Goal: Task Accomplishment & Management: Complete application form

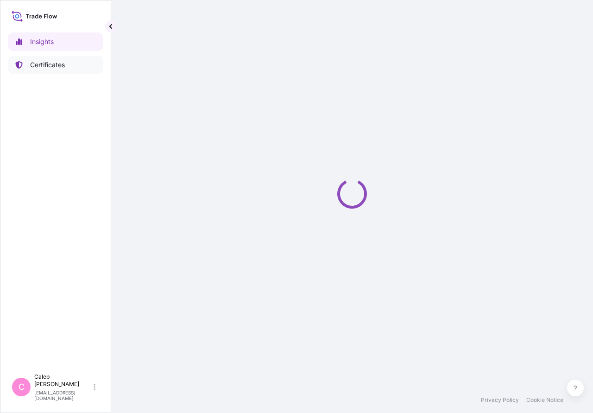
select select "2025"
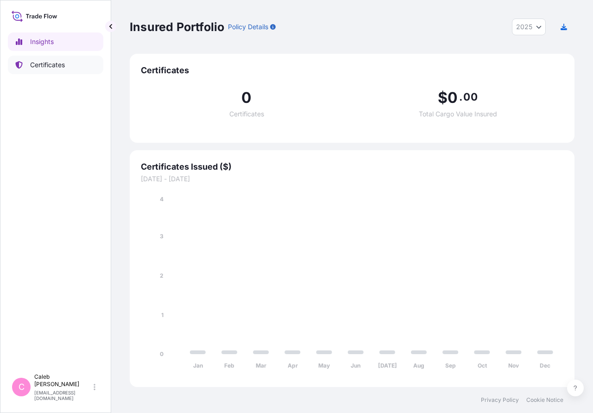
click at [72, 69] on link "Certificates" at bounding box center [55, 65] width 95 height 19
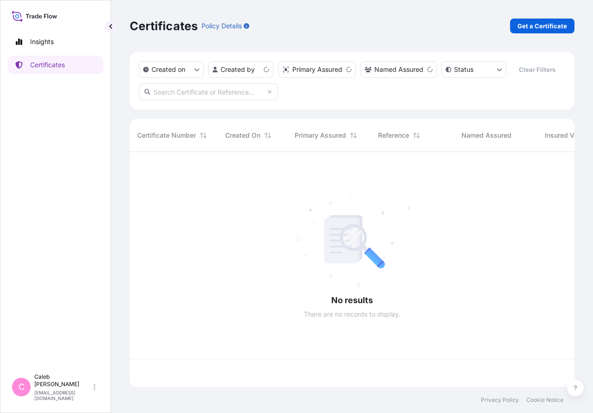
scroll to position [240, 445]
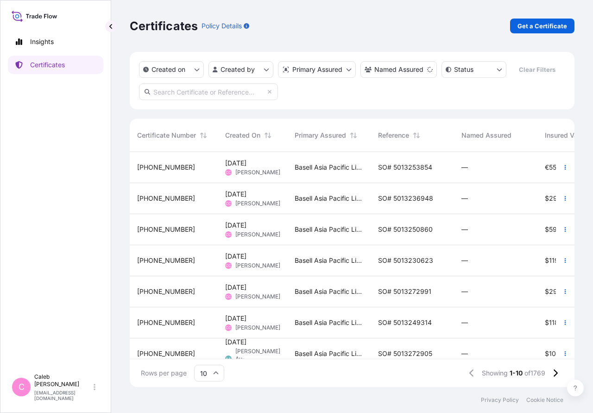
click at [403, 169] on span "SO# 5013253854" at bounding box center [405, 167] width 54 height 9
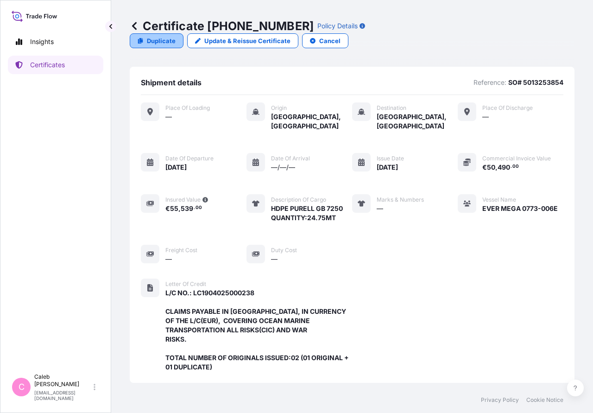
click at [176, 36] on p "Duplicate" at bounding box center [161, 40] width 29 height 9
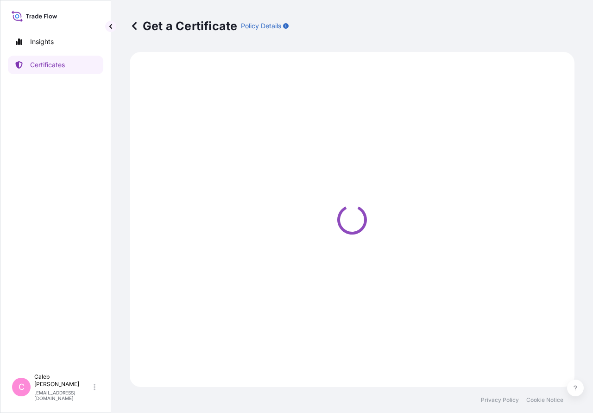
select select "Sea"
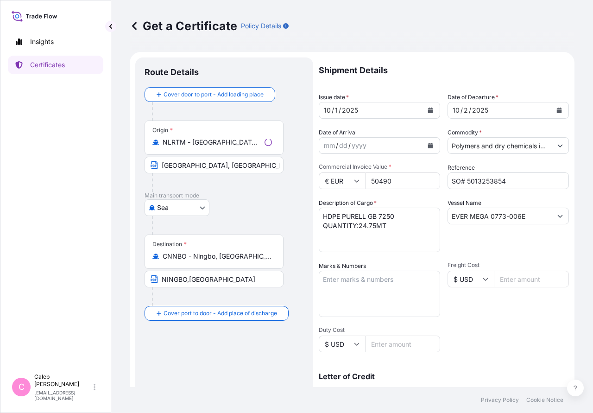
select select "32034"
click at [272, 146] on div "NLRTM - Rotterdam, Netherlands" at bounding box center [213, 142] width 123 height 9
click at [272, 146] on input "NLRTM - Rotterdam, Netherlands" at bounding box center [217, 142] width 109 height 9
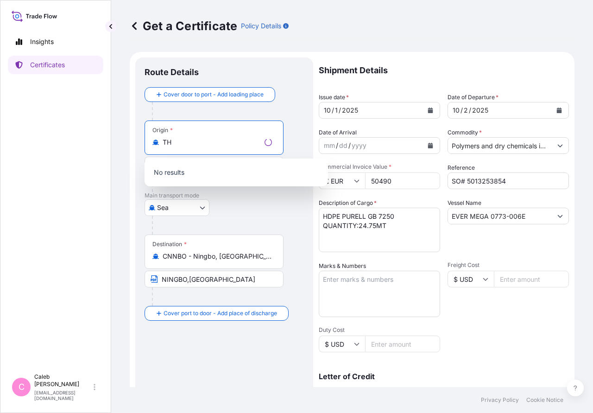
type input "T"
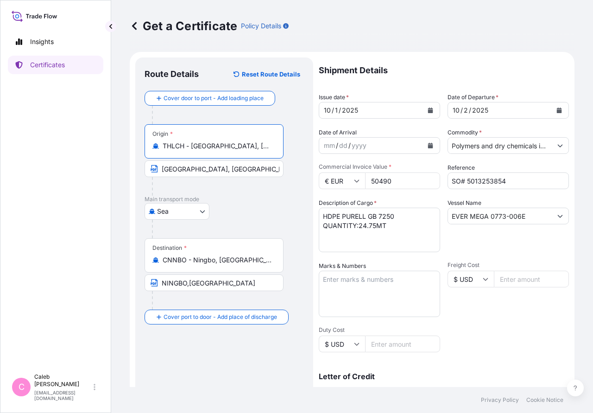
type input "THLCH - Laem Chabang, Thailand"
click at [218, 169] on input "ROTTERDAM, NETHERLANDS" at bounding box center [214, 168] width 139 height 17
drag, startPoint x: 258, startPoint y: 169, endPoint x: 6, endPoint y: 188, distance: 251.9
click at [145, 177] on input "ROTTERDAM, NETHERLANDS" at bounding box center [214, 168] width 139 height 17
type input "L"
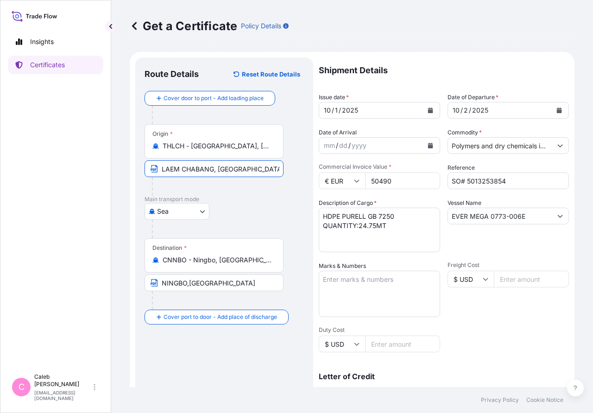
click at [165, 166] on input "LAEM CHABANG, THAILAND" at bounding box center [214, 168] width 139 height 17
type input "LAEM CHABANG, THAILAND"
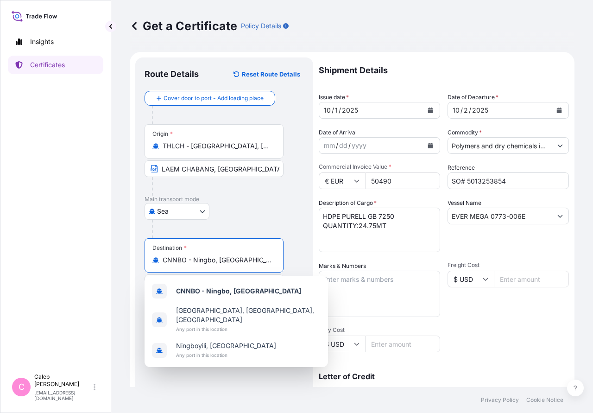
click at [240, 256] on input "CNNBO - Ningbo, China" at bounding box center [217, 259] width 109 height 9
drag, startPoint x: 182, startPoint y: 262, endPoint x: 62, endPoint y: 260, distance: 119.6
click at [163, 260] on input "CNNBO - Ningbo, China" at bounding box center [217, 259] width 109 height 9
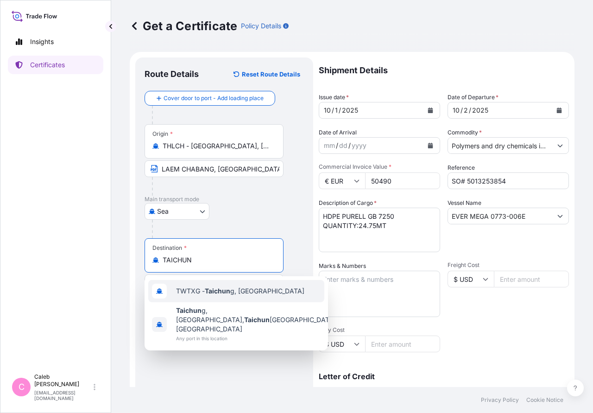
click at [245, 290] on span "TWTXG - Taichun g, Taiwan" at bounding box center [240, 290] width 128 height 9
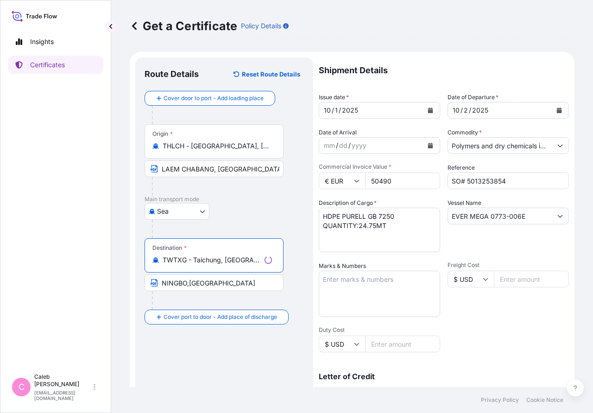
type input "TWTXG - Taichung, Taiwan"
click at [225, 286] on input "NINGBO,CHINA" at bounding box center [214, 282] width 139 height 17
drag, startPoint x: 63, startPoint y: 284, endPoint x: 38, endPoint y: 282, distance: 24.6
click at [145, 282] on input "NINGBO,CHINA" at bounding box center [214, 282] width 139 height 17
type input "TAICHUNG PORT IN TAIWAN"
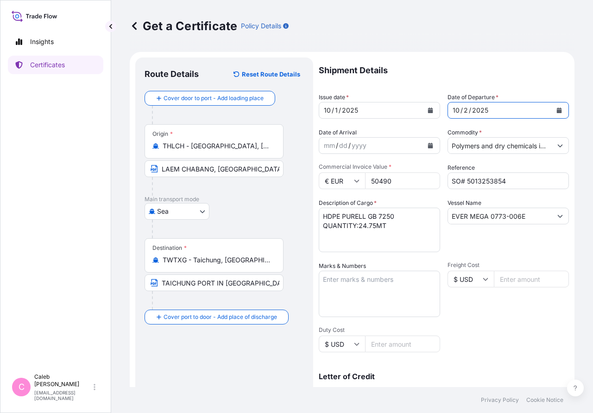
click at [559, 112] on icon "Calendar" at bounding box center [559, 111] width 5 height 6
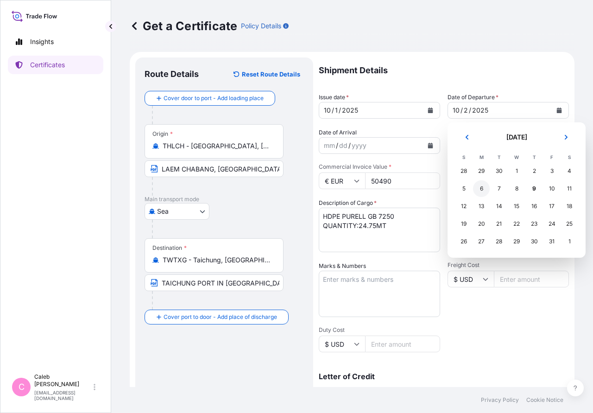
click at [480, 189] on div "6" at bounding box center [481, 188] width 17 height 17
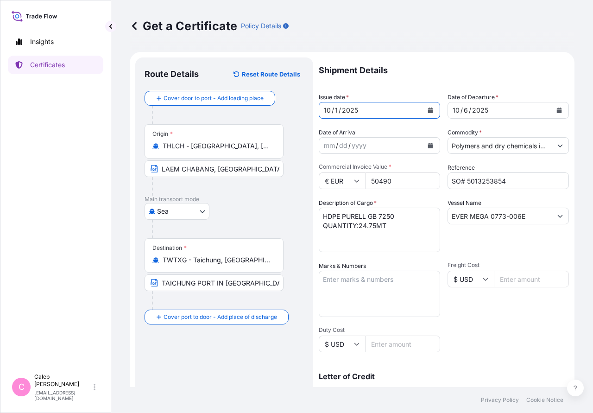
click at [421, 110] on div "10 / 1 / 2025" at bounding box center [371, 110] width 104 height 17
click at [432, 114] on button "Calendar" at bounding box center [430, 110] width 15 height 15
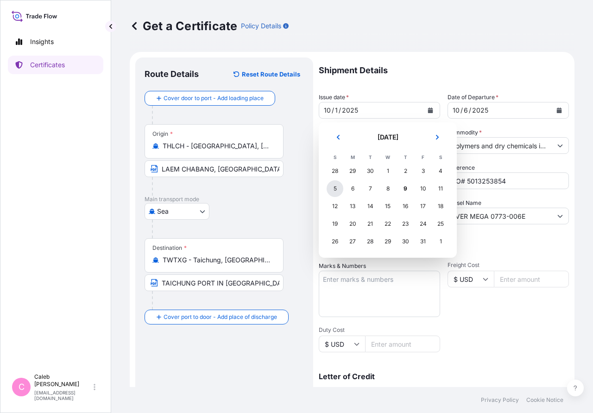
click at [336, 187] on div "5" at bounding box center [335, 188] width 17 height 17
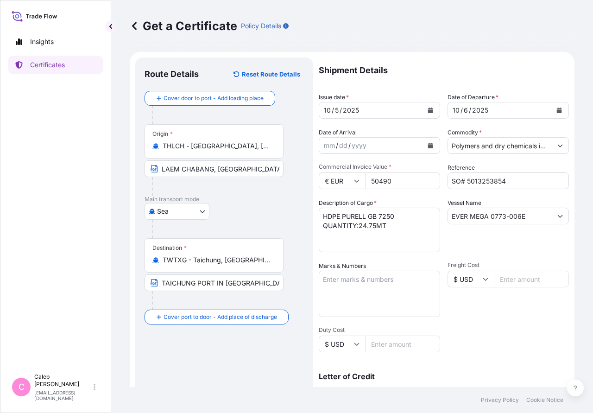
click at [362, 181] on input "€ EUR" at bounding box center [342, 180] width 46 height 17
click at [345, 244] on div "$ USD" at bounding box center [342, 245] width 39 height 18
type input "$ USD"
click at [394, 183] on input "50490" at bounding box center [402, 180] width 75 height 17
drag, startPoint x: 404, startPoint y: 181, endPoint x: 325, endPoint y: 183, distance: 78.8
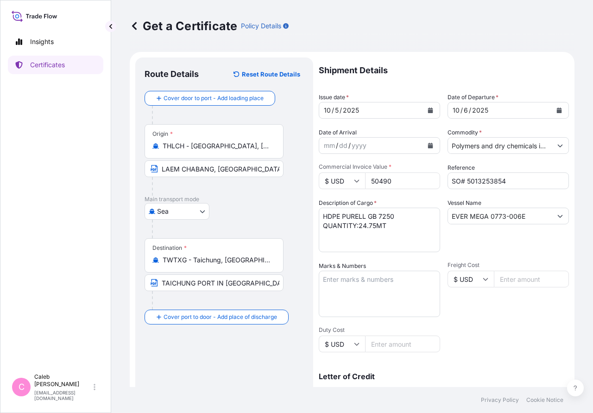
click at [365, 183] on input "50490" at bounding box center [402, 180] width 75 height 17
drag, startPoint x: 411, startPoint y: 182, endPoint x: 295, endPoint y: 184, distance: 115.9
click at [365, 184] on input "5049018300" at bounding box center [402, 180] width 75 height 17
type input "18300"
click at [413, 162] on div "Shipment Details Issue date * 10 / 5 / 2025 Date of Departure * 10 / 6 / 2025 D…" at bounding box center [444, 313] width 250 height 512
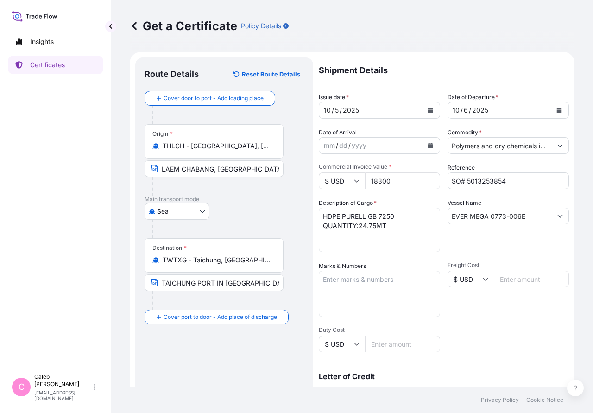
click at [495, 185] on input "SO# 5013253854" at bounding box center [508, 180] width 121 height 17
click at [478, 184] on input "SO# 5013270813" at bounding box center [508, 180] width 121 height 17
paste input "69435, 5013270842"
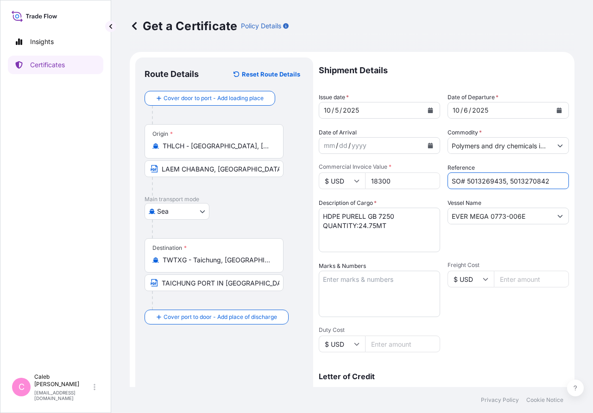
click at [468, 183] on input "SO# 5013269435, 5013270842" at bounding box center [508, 180] width 121 height 17
type input "SO# 5013269435, 5013270842"
click at [467, 180] on input "SO# 5013269435, 5013270842" at bounding box center [508, 180] width 121 height 17
drag, startPoint x: 529, startPoint y: 215, endPoint x: 223, endPoint y: 191, distance: 306.8
click at [448, 208] on input "EVER MEGA 0773-006E" at bounding box center [500, 216] width 104 height 17
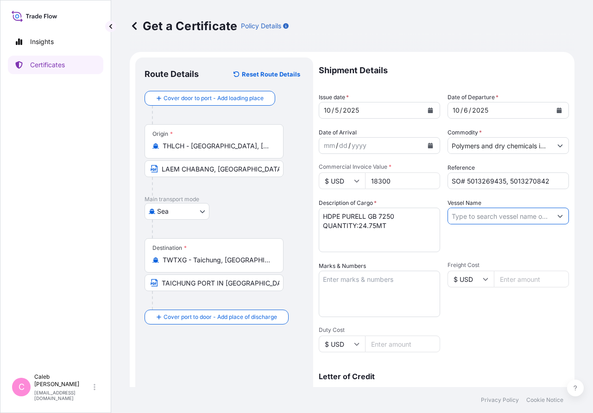
click at [475, 211] on input "Vessel Name" at bounding box center [500, 216] width 104 height 17
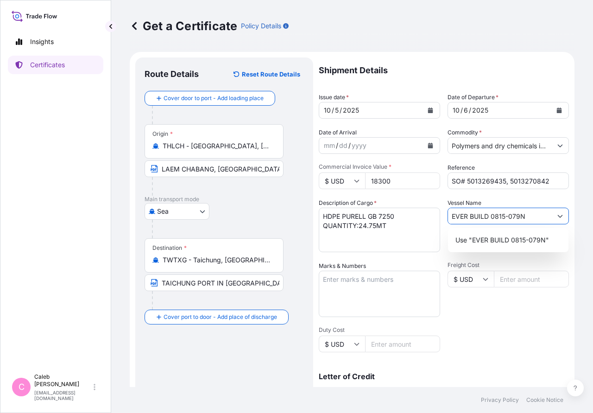
type input "EVER BUILD 0815-079N"
click at [400, 232] on textarea "HDPE PURELL GB 7250 QUANTITY:24.75MT" at bounding box center [379, 230] width 121 height 44
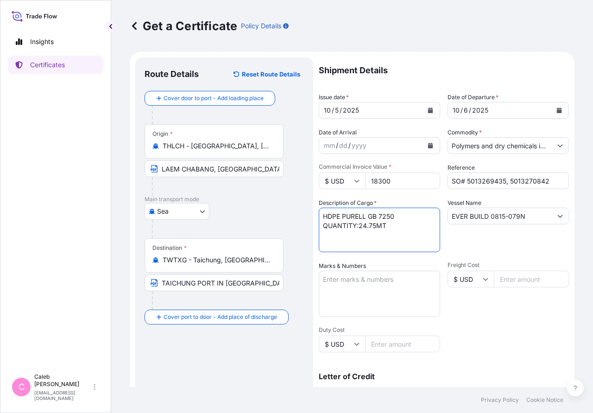
drag, startPoint x: 376, startPoint y: 228, endPoint x: 234, endPoint y: 206, distance: 143.5
click at [319, 208] on textarea "HDPE PURELL GB 7250 QUANTITY:24.75MT" at bounding box center [379, 230] width 121 height 44
click at [347, 303] on textarea "Marks & Numbers" at bounding box center [379, 294] width 121 height 46
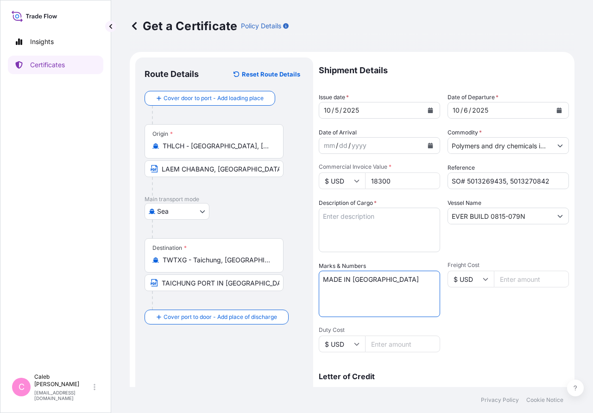
type textarea "MADE IN THAILAND"
click at [355, 236] on textarea "HDPE PURELL GB 7250 QUANTITY:24.75MT" at bounding box center [379, 230] width 121 height 44
click at [380, 212] on textarea "HDPE PURELL GB 7250 QUANTITY:24.75MT" at bounding box center [379, 230] width 121 height 44
paste textarea "1. POLYPROPYLENE MOPLEN EP545L 15MT AT USD1,220/MT IN 750KG BAG, CONTRACT NO.50…"
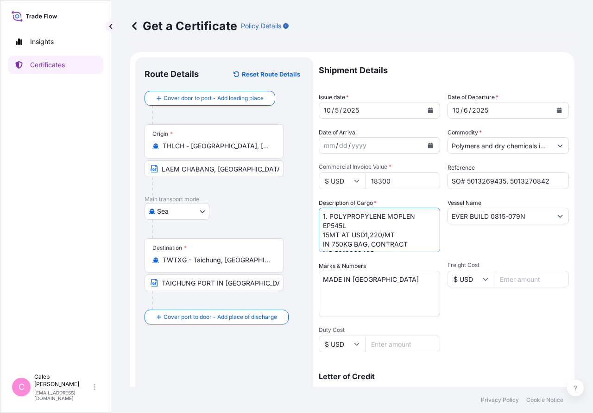
drag, startPoint x: 403, startPoint y: 232, endPoint x: 341, endPoint y: 232, distance: 61.6
click at [341, 232] on textarea "HDPE PURELL GB 7250 QUANTITY:24.75MT" at bounding box center [379, 230] width 121 height 44
click at [323, 234] on textarea "HDPE PURELL GB 7250 QUANTITY:24.75MT" at bounding box center [379, 230] width 121 height 44
click at [322, 243] on textarea "HDPE PURELL GB 7250 QUANTITY:24.75MT" at bounding box center [379, 230] width 121 height 44
drag, startPoint x: 322, startPoint y: 243, endPoint x: 419, endPoint y: 244, distance: 96.9
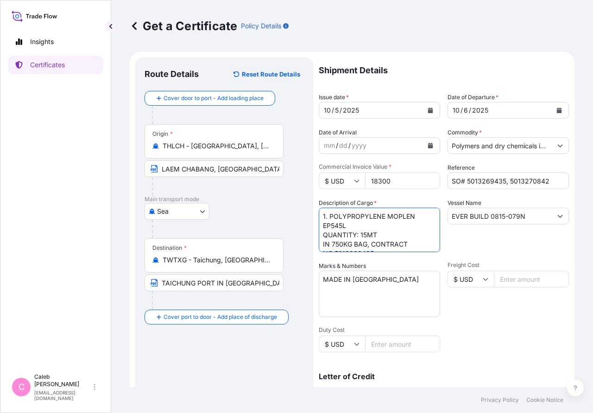
click at [419, 244] on textarea "HDPE PURELL GB 7250 QUANTITY:24.75MT" at bounding box center [379, 230] width 121 height 44
drag, startPoint x: 374, startPoint y: 246, endPoint x: 311, endPoint y: 241, distance: 63.2
click at [319, 241] on textarea "HDPE PURELL GB 7250 QUANTITY:24.75MT" at bounding box center [379, 230] width 121 height 44
drag, startPoint x: 322, startPoint y: 234, endPoint x: 393, endPoint y: 261, distance: 75.7
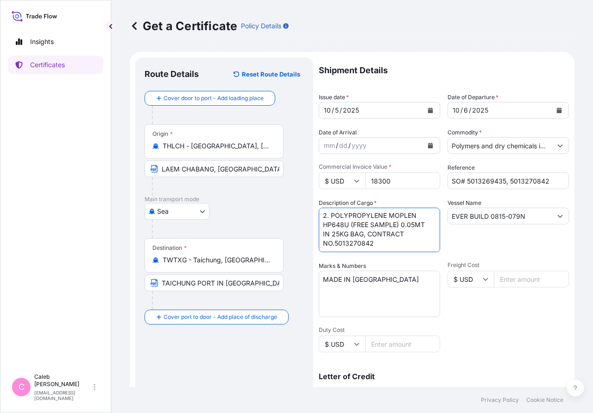
click at [393, 252] on textarea "HDPE PURELL GB 7250 QUANTITY:24.75MT" at bounding box center [379, 230] width 121 height 44
click at [403, 233] on textarea "HDPE PURELL GB 7250 QUANTITY:24.75MT" at bounding box center [379, 230] width 121 height 44
drag, startPoint x: 360, startPoint y: 234, endPoint x: 319, endPoint y: 235, distance: 40.3
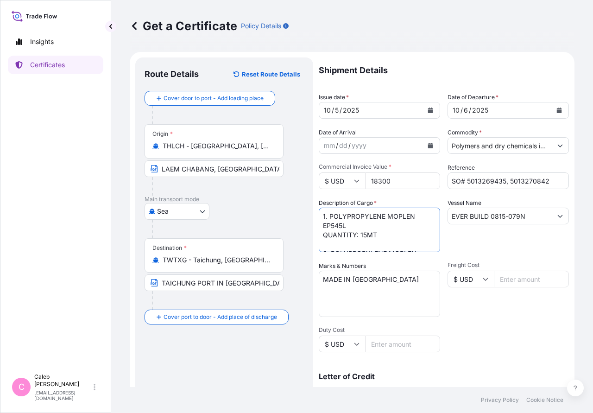
click at [319, 235] on textarea "HDPE PURELL GB 7250 QUANTITY:24.75MT" at bounding box center [379, 230] width 121 height 44
click at [322, 234] on textarea "HDPE PURELL GB 7250 QUANTITY:24.75MT" at bounding box center [379, 230] width 121 height 44
paste textarea "QUANTITY:"
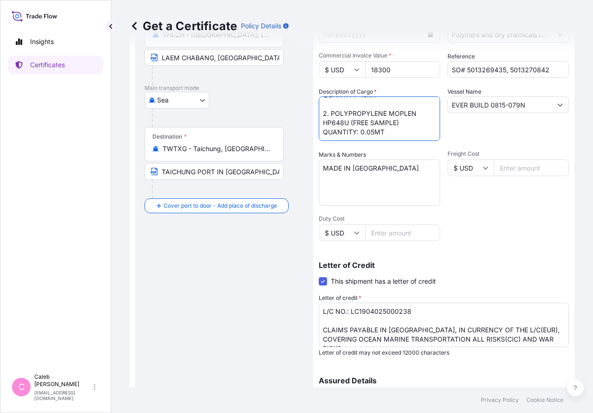
scroll to position [29, 0]
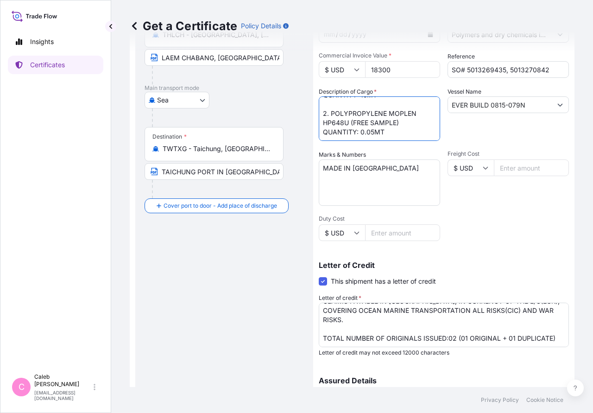
type textarea "1. POLYPROPYLENE MOPLEN EP545L QUANTITY: 15MT 2. POLYPROPYLENE MOPLEN HP648U (F…"
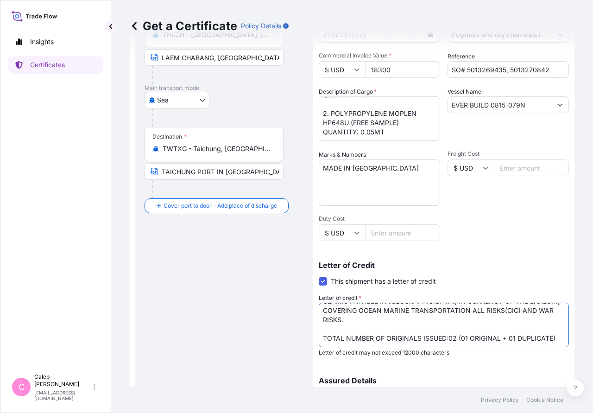
scroll to position [0, 0]
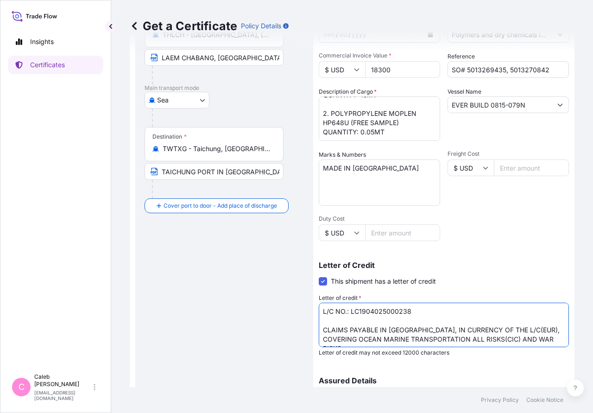
drag, startPoint x: 431, startPoint y: 312, endPoint x: 351, endPoint y: 310, distance: 80.2
click at [351, 310] on textarea "L/C NO.: LC1904025000238 CLAIMS PAYABLE IN CHINA, IN CURRENCY OF THE L/C(EUR), …" at bounding box center [444, 325] width 250 height 44
paste textarea "I5NUAD2-01059"
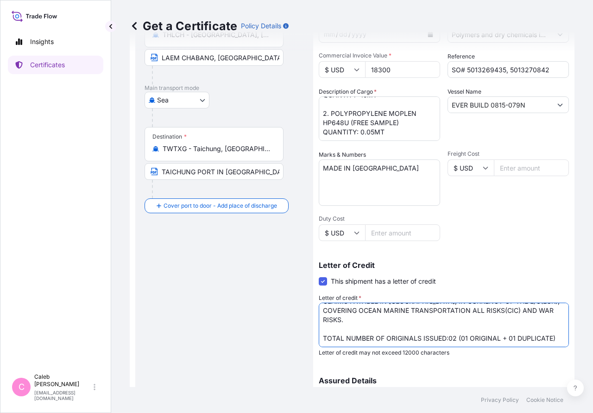
drag, startPoint x: 323, startPoint y: 330, endPoint x: 375, endPoint y: 322, distance: 53.0
click at [375, 322] on textarea "L/C NO.: LC1904025000238 CLAIMS PAYABLE IN CHINA, IN CURRENCY OF THE L/C(EUR), …" at bounding box center [444, 325] width 250 height 44
paste textarea "+INSURANCE POLICY OR CERTIFICATE IN DUPLICATE, ENDORSED IN BLANK FOR 110% OF TH…"
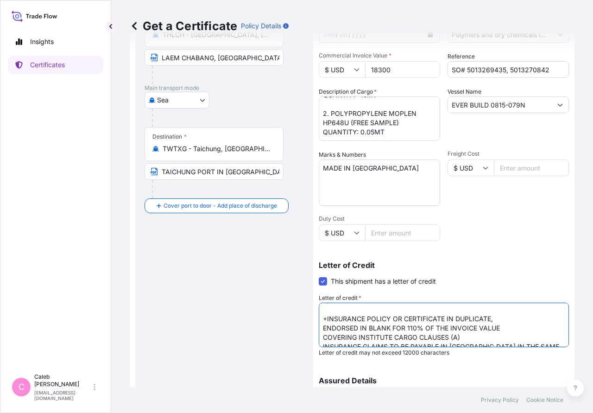
scroll to position [0, 0]
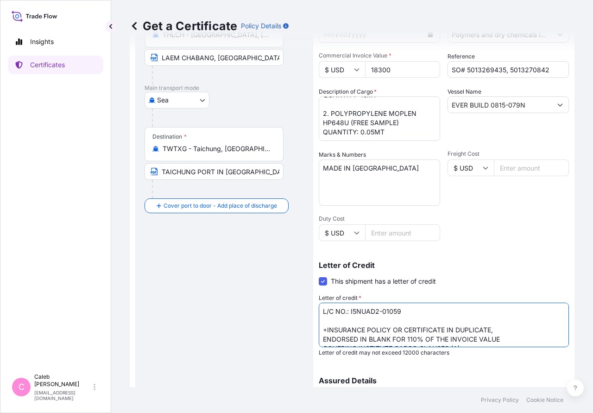
click at [500, 327] on textarea "L/C NO.: LC1904025000238 CLAIMS PAYABLE IN CHINA, IN CURRENCY OF THE L/C(EUR), …" at bounding box center [444, 325] width 250 height 44
drag, startPoint x: 500, startPoint y: 330, endPoint x: 313, endPoint y: 331, distance: 187.2
click at [319, 331] on textarea "L/C NO.: LC1904025000238 CLAIMS PAYABLE IN CHINA, IN CURRENCY OF THE L/C(EUR), …" at bounding box center [444, 325] width 250 height 44
drag, startPoint x: 375, startPoint y: 326, endPoint x: 284, endPoint y: 330, distance: 91.4
click at [319, 330] on textarea "L/C NO.: LC1904025000238 CLAIMS PAYABLE IN CHINA, IN CURRENCY OF THE L/C(EUR), …" at bounding box center [444, 325] width 250 height 44
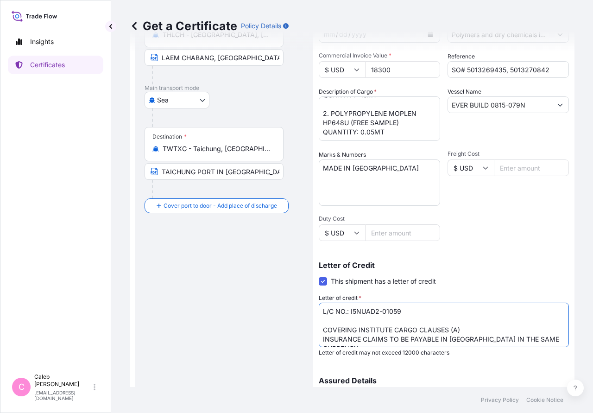
click at [330, 337] on textarea "L/C NO.: LC1904025000238 CLAIMS PAYABLE IN CHINA, IN CURRENCY OF THE L/C(EUR), …" at bounding box center [444, 325] width 250 height 44
click at [326, 332] on textarea "L/C NO.: LC1904025000238 CLAIMS PAYABLE IN CHINA, IN CURRENCY OF THE L/C(EUR), …" at bounding box center [444, 325] width 250 height 44
drag, startPoint x: 324, startPoint y: 329, endPoint x: 469, endPoint y: 330, distance: 144.1
click at [469, 330] on textarea "L/C NO.: LC1904025000238 CLAIMS PAYABLE IN CHINA, IN CURRENCY OF THE L/C(EUR), …" at bounding box center [444, 325] width 250 height 44
drag, startPoint x: 362, startPoint y: 338, endPoint x: 318, endPoint y: 338, distance: 44.5
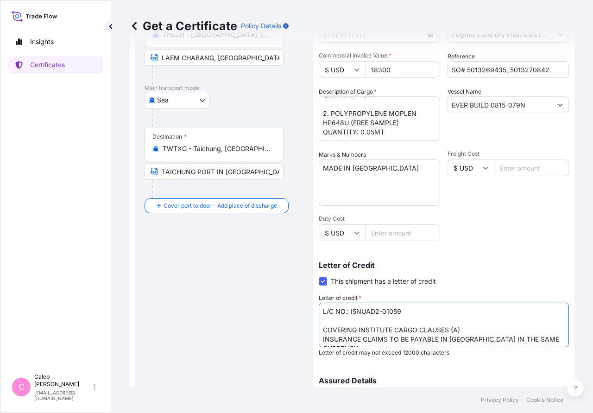
click at [319, 338] on textarea "L/C NO.: LC1904025000238 CLAIMS PAYABLE IN CHINA, IN CURRENCY OF THE L/C(EUR), …" at bounding box center [444, 325] width 250 height 44
click at [518, 336] on textarea "L/C NO.: LC1904025000238 CLAIMS PAYABLE IN CHINA, IN CURRENCY OF THE L/C(EUR), …" at bounding box center [444, 325] width 250 height 44
drag, startPoint x: 484, startPoint y: 338, endPoint x: 483, endPoint y: 344, distance: 5.6
click at [483, 344] on textarea "L/C NO.: LC1904025000238 CLAIMS PAYABLE IN CHINA, IN CURRENCY OF THE L/C(EUR), …" at bounding box center [444, 325] width 250 height 44
click at [360, 341] on textarea "L/C NO.: LC1904025000238 CLAIMS PAYABLE IN CHINA, IN CURRENCY OF THE L/C(EUR), …" at bounding box center [444, 325] width 250 height 44
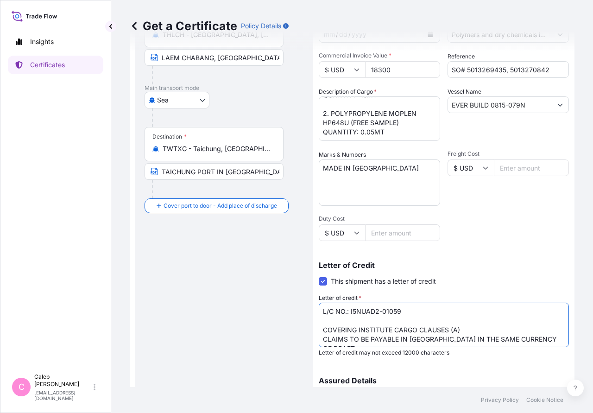
scroll to position [6, 0]
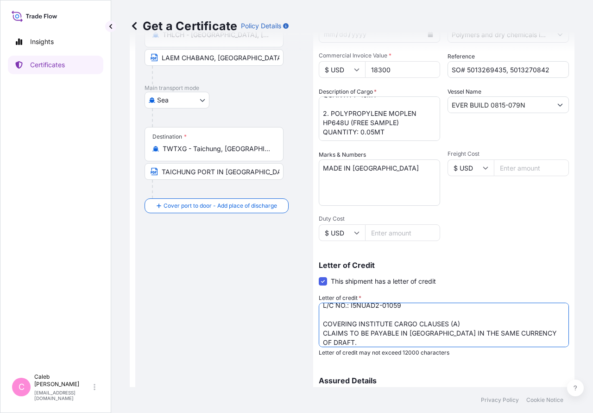
click at [547, 335] on textarea "L/C NO.: LC1904025000238 CLAIMS PAYABLE IN CHINA, IN CURRENCY OF THE L/C(EUR), …" at bounding box center [444, 325] width 250 height 44
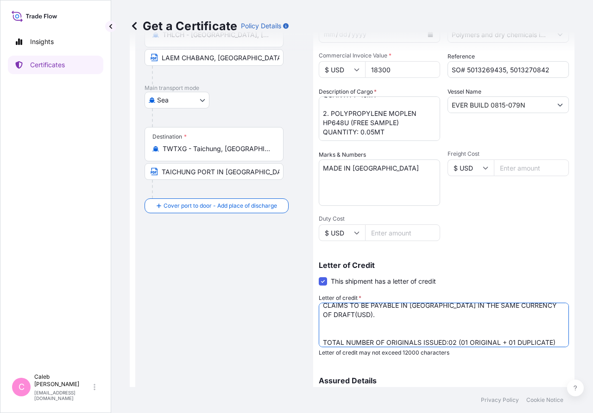
scroll to position [34, 0]
click at [321, 344] on textarea "L/C NO.: LC1904025000238 CLAIMS PAYABLE IN CHINA, IN CURRENCY OF THE L/C(EUR), …" at bounding box center [444, 325] width 250 height 44
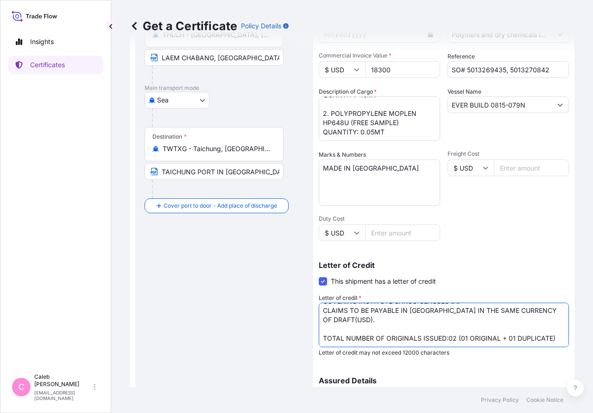
scroll to position [29, 0]
click at [448, 338] on textarea "L/C NO.: LC1904025000238 CLAIMS PAYABLE IN CHINA, IN CURRENCY OF THE L/C(EUR), …" at bounding box center [444, 325] width 250 height 44
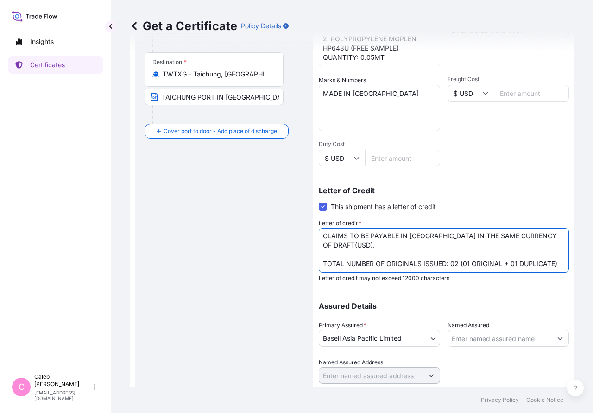
scroll to position [209, 0]
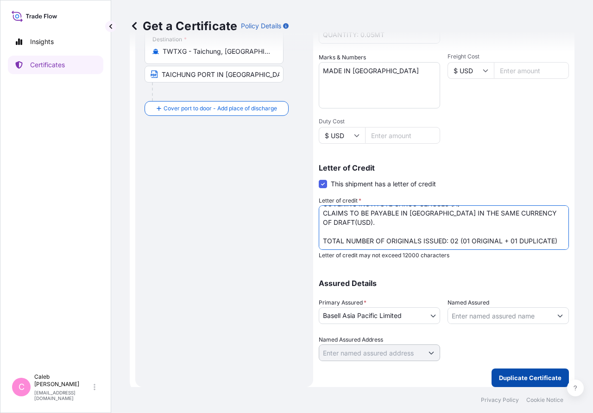
type textarea "L/C NO.: I5NUAD2-01059 COVERING INSTITUTE CARGO CLAUSES (A) CLAIMS TO BE PAYABL…"
click at [521, 376] on p "Duplicate Certificate" at bounding box center [530, 377] width 63 height 9
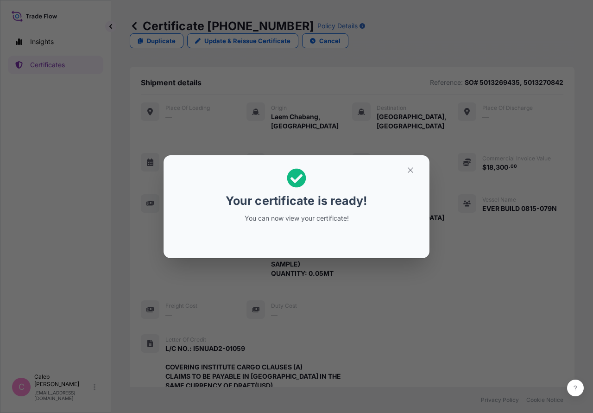
click at [63, 317] on div "Your certificate is ready! You can now view your certificate!" at bounding box center [296, 206] width 593 height 413
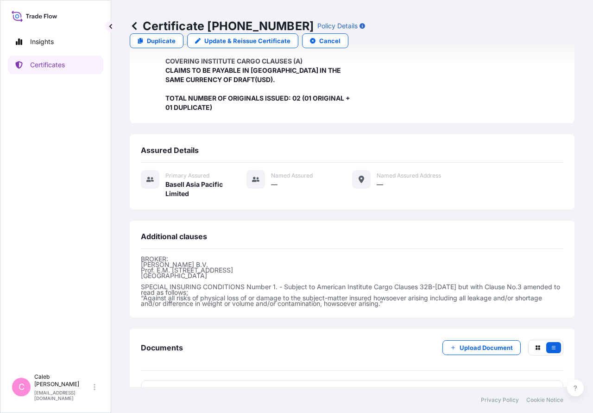
scroll to position [309, 0]
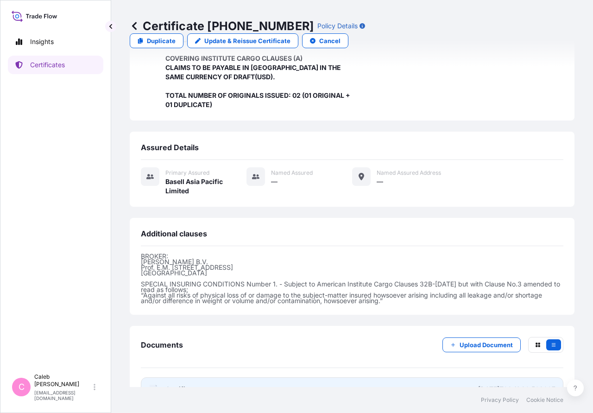
click at [177, 385] on span "Certificate" at bounding box center [181, 389] width 33 height 9
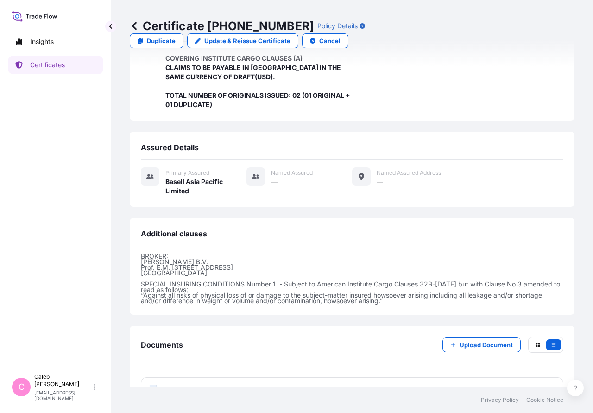
scroll to position [0, 0]
